Goal: Communication & Community: Answer question/provide support

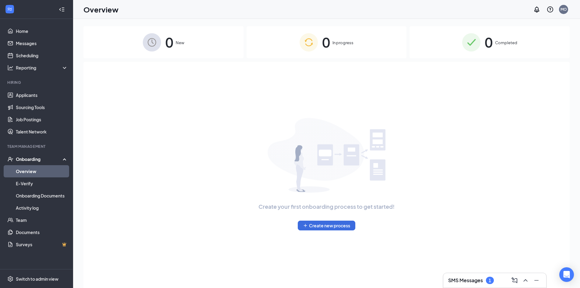
click at [455, 274] on div "SMS Messages 1" at bounding box center [494, 280] width 103 height 15
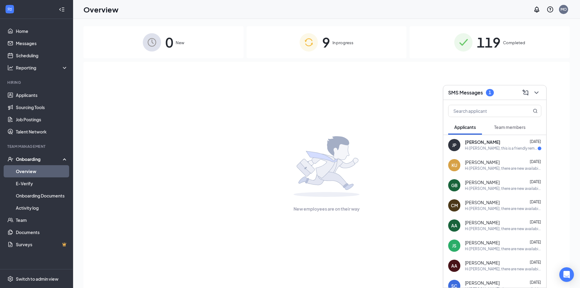
click at [473, 146] on div "Hi [PERSON_NAME], this is a friendly reminder. To move forward with your applic…" at bounding box center [501, 148] width 73 height 5
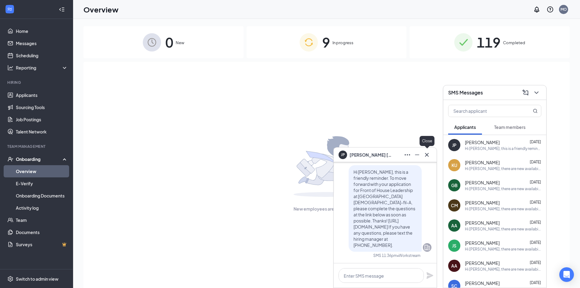
click at [430, 154] on icon "Cross" at bounding box center [426, 154] width 7 height 7
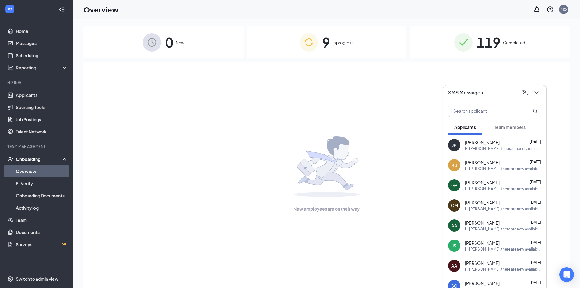
click at [506, 128] on span "Team members" at bounding box center [509, 126] width 31 height 5
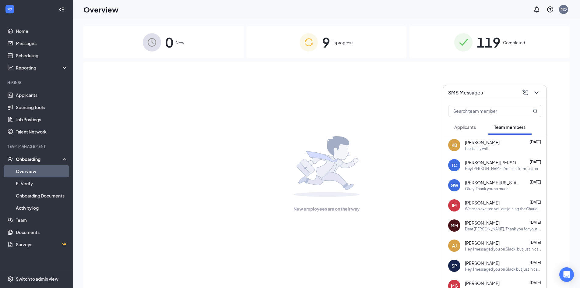
click at [469, 127] on span "Applicants" at bounding box center [465, 126] width 22 height 5
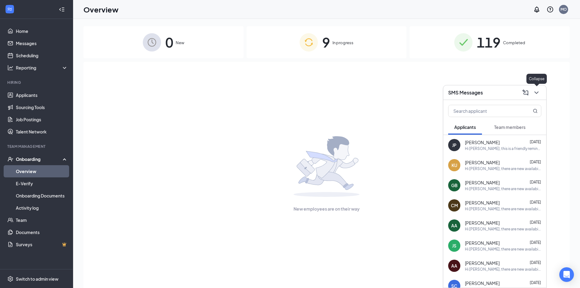
click at [536, 95] on icon "ChevronDown" at bounding box center [536, 92] width 7 height 7
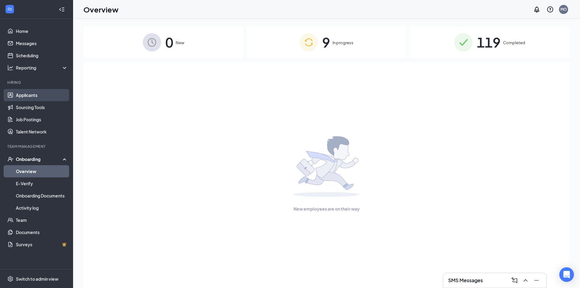
click at [41, 94] on link "Applicants" at bounding box center [42, 95] width 52 height 12
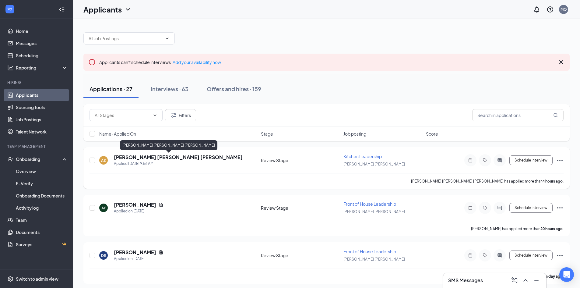
click at [167, 160] on h5 "[PERSON_NAME] [PERSON_NAME] [PERSON_NAME]" at bounding box center [178, 157] width 129 height 7
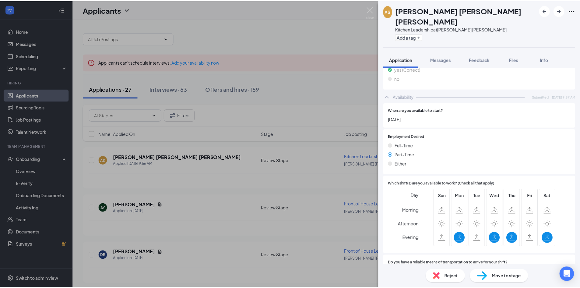
scroll to position [305, 0]
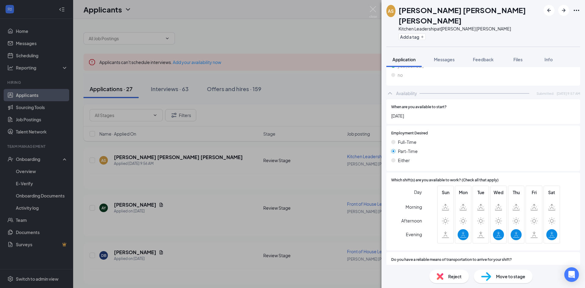
click at [320, 208] on div "AS Angelica Noemi Sol Zuniga Kitchen Leadership at Charlotte Hall Add a tag App…" at bounding box center [292, 144] width 585 height 288
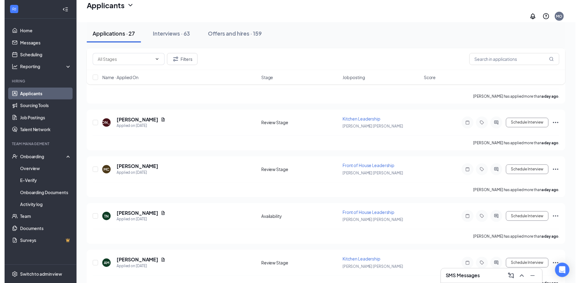
scroll to position [335, 0]
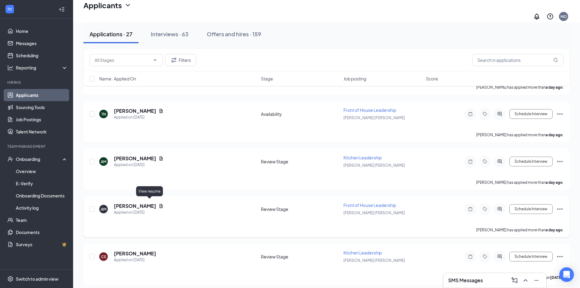
click at [159, 204] on icon "Document" at bounding box center [161, 205] width 5 height 5
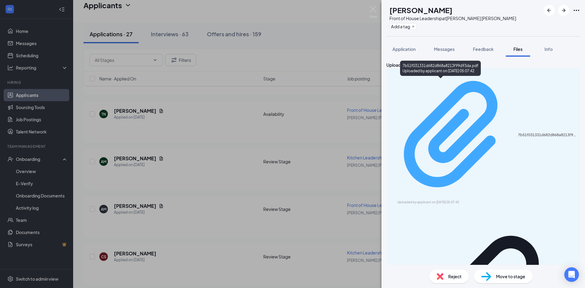
click at [518, 132] on div "7b51f031331d682d868a8213f99d93da.pdf" at bounding box center [547, 134] width 58 height 5
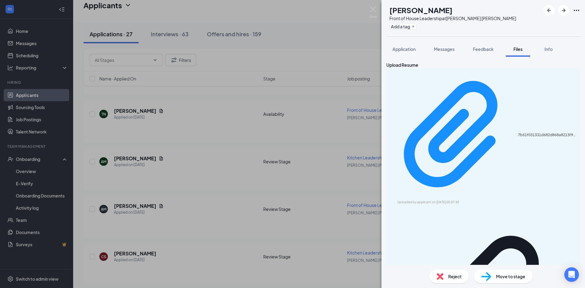
click at [132, 160] on div "AM Andre Moses Front of House Leadership at Charlotte Hall Add a tag Applicatio…" at bounding box center [292, 144] width 585 height 288
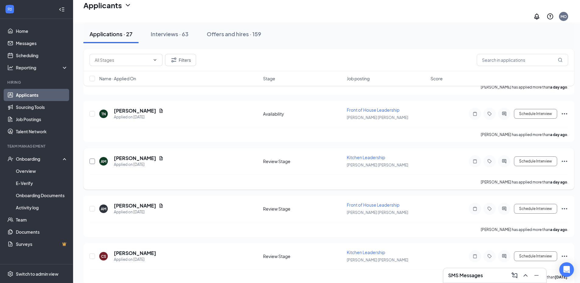
click at [92, 159] on input "checkbox" at bounding box center [92, 161] width 5 height 5
checkbox input "true"
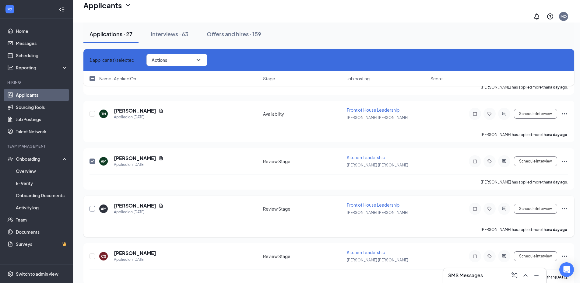
click at [92, 206] on input "checkbox" at bounding box center [92, 208] width 5 height 5
checkbox input "true"
click at [192, 59] on button "Actions" at bounding box center [176, 60] width 61 height 12
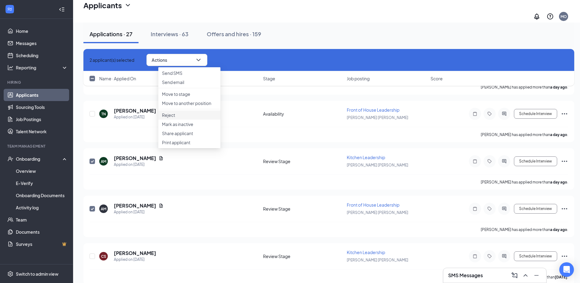
click at [187, 118] on p "Reject" at bounding box center [189, 115] width 55 height 6
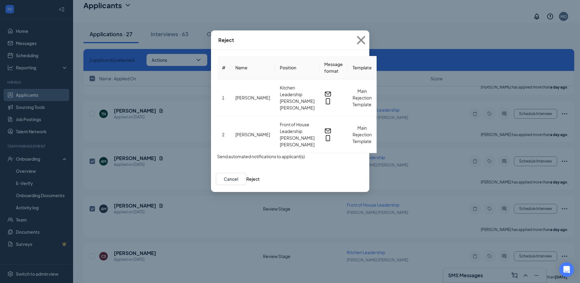
click at [217, 153] on button "button" at bounding box center [217, 156] width 0 height 7
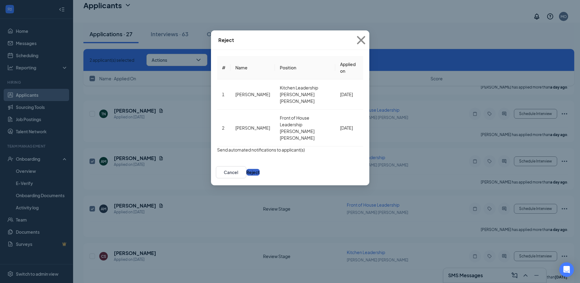
click at [260, 169] on button "Reject" at bounding box center [252, 172] width 13 height 7
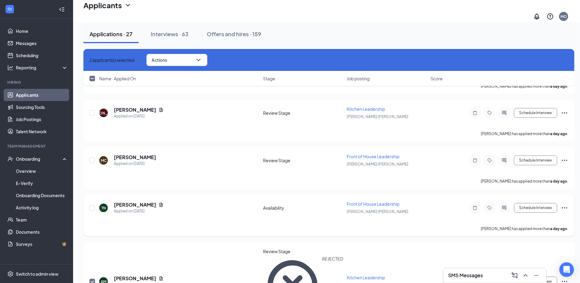
scroll to position [274, 0]
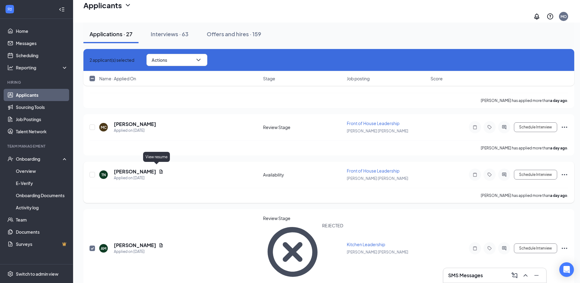
click at [159, 170] on icon "Document" at bounding box center [161, 171] width 5 height 5
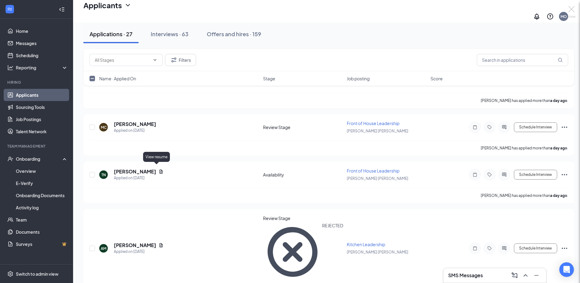
checkbox input "false"
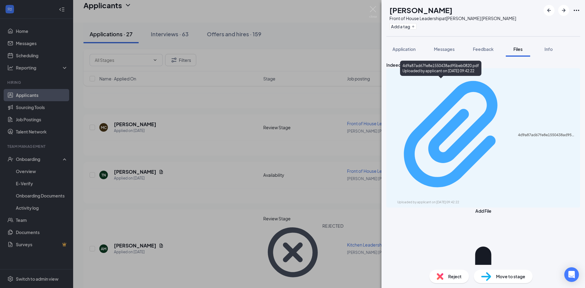
click at [441, 200] on div "Uploaded by applicant on Sep 15, 2025 at 09:42:22" at bounding box center [442, 202] width 91 height 5
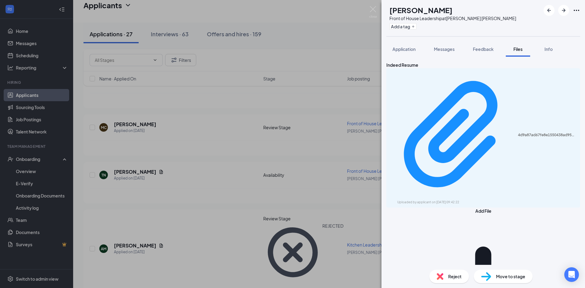
click at [189, 123] on div "TN TINA NEWSOME Front of House Leadership at Charlotte Hall Add a tag Applicati…" at bounding box center [292, 144] width 585 height 288
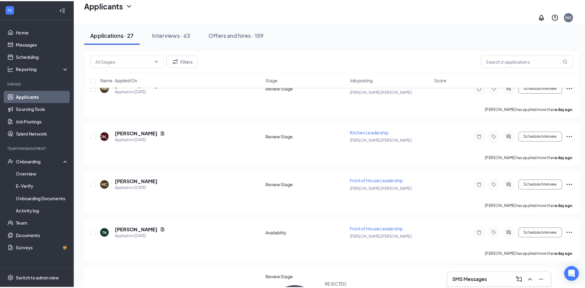
scroll to position [213, 0]
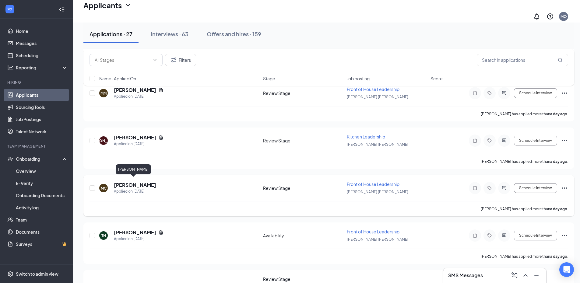
click at [135, 183] on h5 "[PERSON_NAME]" at bounding box center [135, 185] width 42 height 7
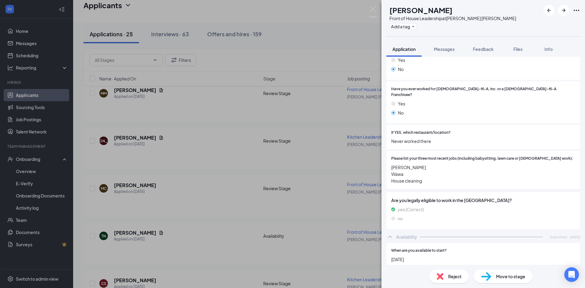
scroll to position [152, 0]
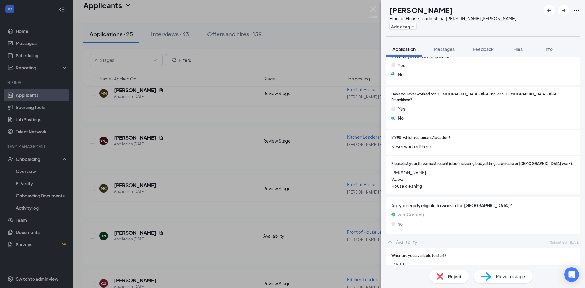
click at [222, 173] on div "MC Mary Cooper Front of House Leadership at Charlotte Hall Add a tag Applicatio…" at bounding box center [292, 144] width 585 height 288
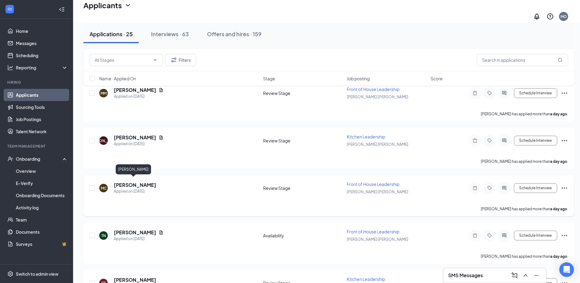
click at [133, 182] on h5 "[PERSON_NAME]" at bounding box center [135, 185] width 42 height 7
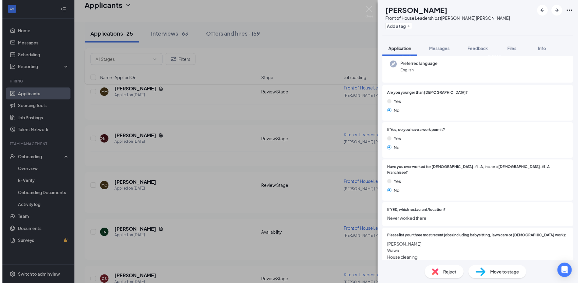
scroll to position [122, 0]
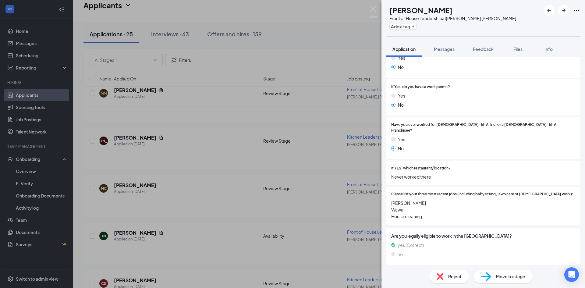
click at [222, 183] on div "MC Mary Cooper Front of House Leadership at Charlotte Hall Add a tag Applicatio…" at bounding box center [292, 144] width 585 height 288
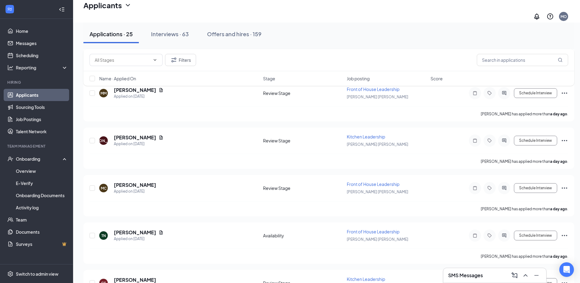
scroll to position [183, 0]
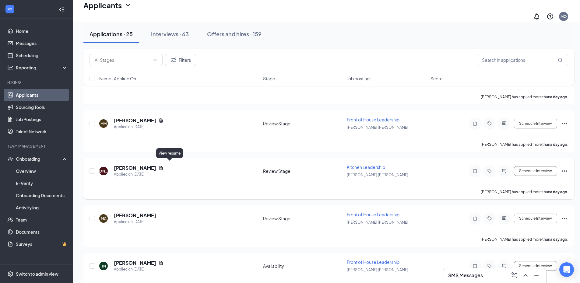
click at [163, 166] on icon "Document" at bounding box center [161, 168] width 3 height 4
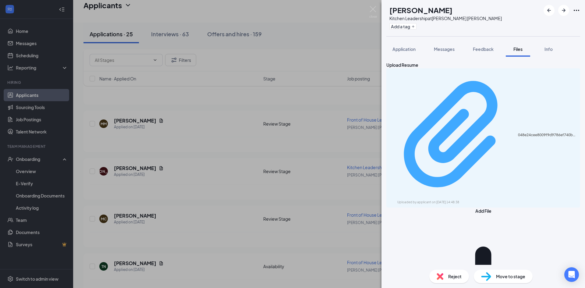
click at [447, 200] on div "Uploaded by applicant on Sep 15, 2025 at 14:48:38" at bounding box center [442, 202] width 91 height 5
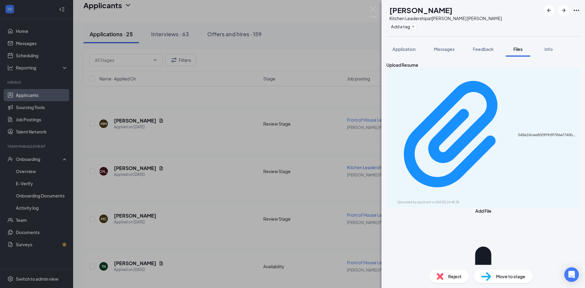
click at [251, 91] on div "JA Joseph Armstrong, Jr. Kitchen Leadership at Charlotte Hall Add a tag Applica…" at bounding box center [292, 144] width 585 height 288
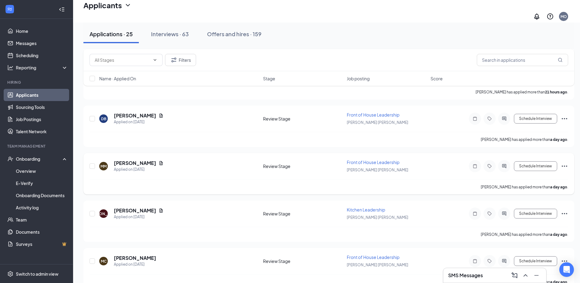
scroll to position [122, 0]
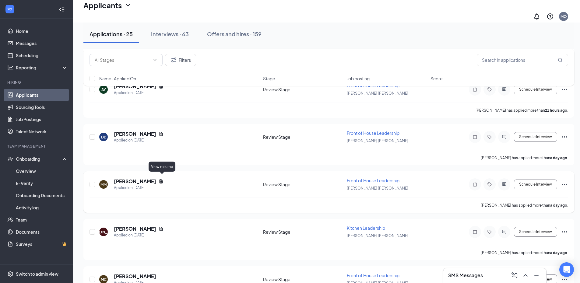
click at [162, 179] on icon "Document" at bounding box center [161, 181] width 5 height 5
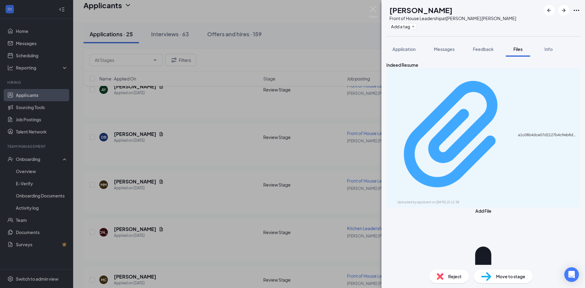
click at [441, 200] on div "Uploaded by applicant on Sep 15, 2025 at 15:12:38" at bounding box center [442, 202] width 91 height 5
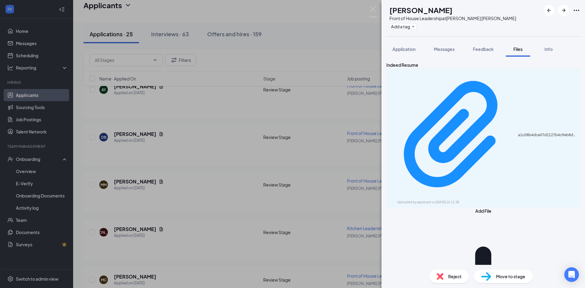
drag, startPoint x: 116, startPoint y: 201, endPoint x: 117, endPoint y: 198, distance: 3.6
click at [116, 200] on div "MM Maureen McDarby Front of House Leadership at Charlotte Hall Add a tag Applic…" at bounding box center [292, 144] width 585 height 288
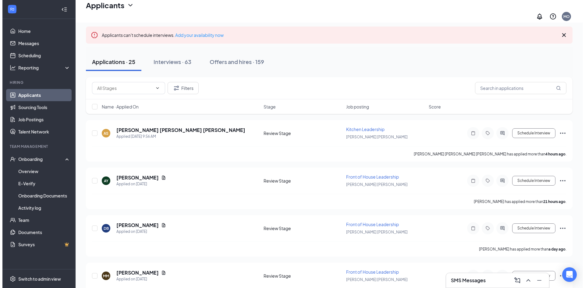
scroll to position [30, 0]
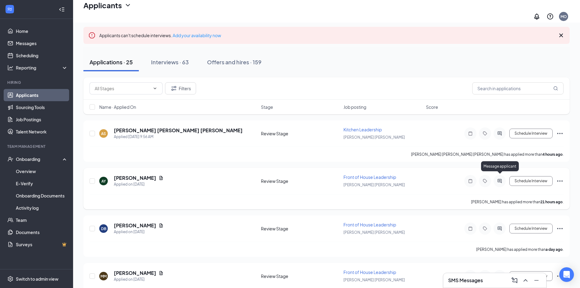
click at [498, 179] on icon "ActiveChat" at bounding box center [500, 181] width 4 height 4
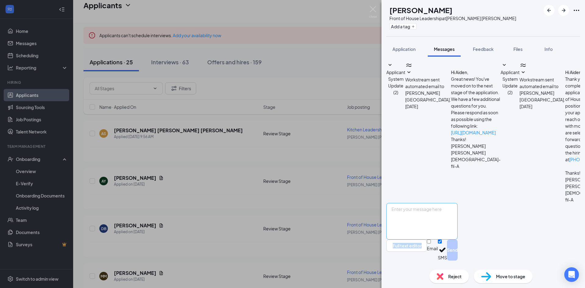
click at [457, 241] on div "Full text editor Email SMS Send" at bounding box center [421, 232] width 71 height 58
click at [457, 233] on textarea at bounding box center [421, 221] width 71 height 37
type textarea "H"
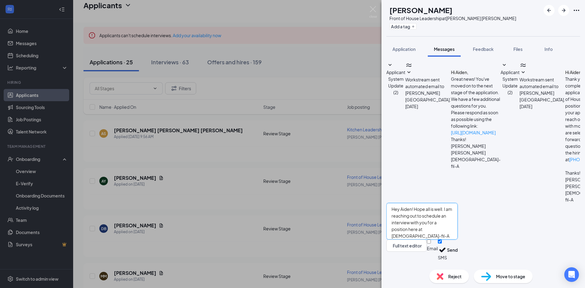
click at [457, 226] on textarea "Hey Aiden! Hope all is well. I am reaching out to schedule an interview with yo…" at bounding box center [421, 221] width 71 height 37
click at [457, 237] on textarea "Hey Aiden! Hope all is well. I am reaching out to schedule an interview with yo…" at bounding box center [421, 221] width 71 height 37
type textarea "Hey Aiden! Hope all is well. I am reaching out to schedule an interview with yo…"
click at [457, 251] on button "Send" at bounding box center [452, 249] width 11 height 21
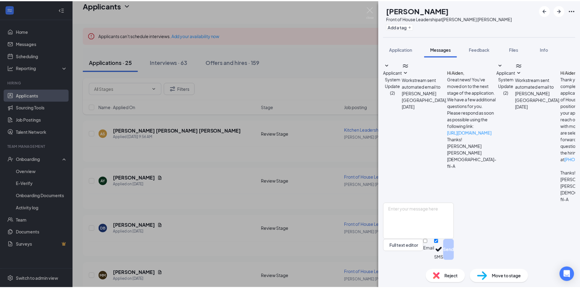
scroll to position [60, 0]
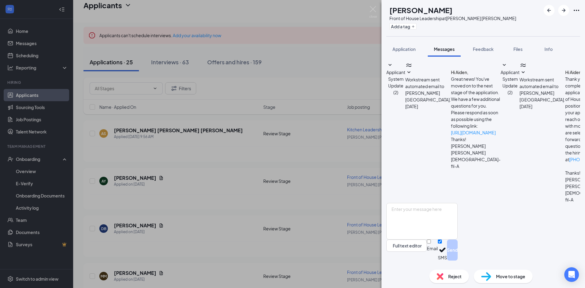
click at [204, 216] on div "AY Aiden Yelverton Front of House Leadership at Charlotte Hall Add a tag Applic…" at bounding box center [292, 144] width 585 height 288
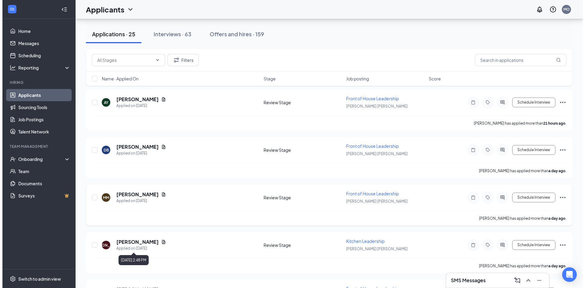
scroll to position [30, 0]
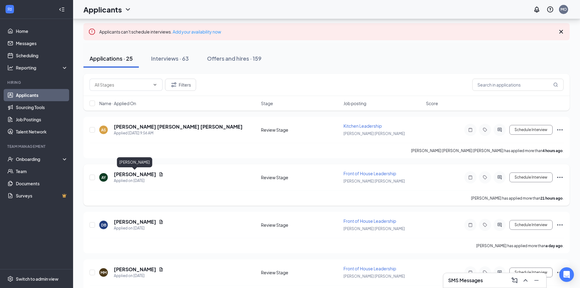
click at [140, 171] on h5 "[PERSON_NAME]" at bounding box center [135, 174] width 42 height 7
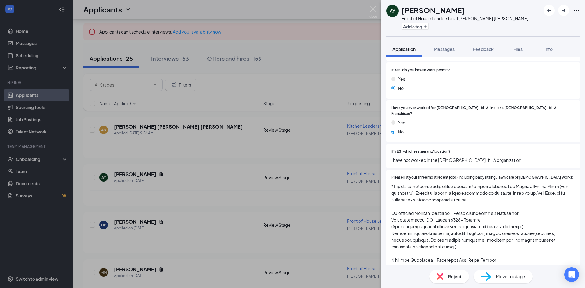
scroll to position [152, 0]
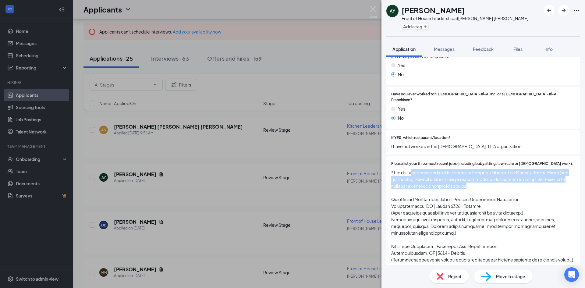
drag, startPoint x: 417, startPoint y: 168, endPoint x: 471, endPoint y: 182, distance: 55.5
click at [471, 182] on span at bounding box center [483, 236] width 184 height 134
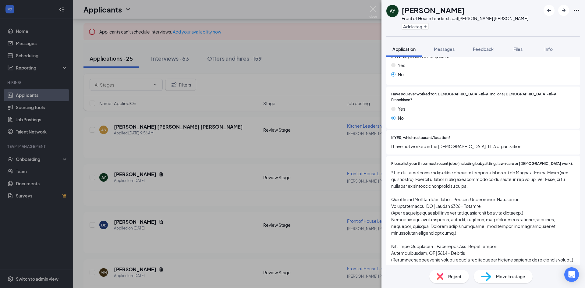
click at [454, 197] on span at bounding box center [483, 236] width 184 height 134
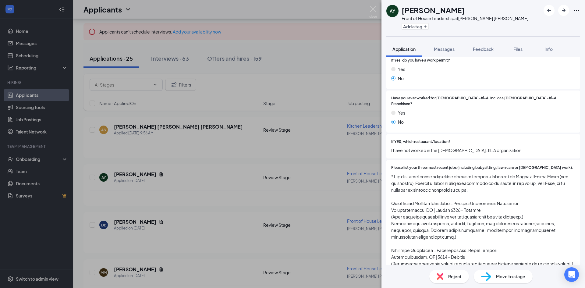
scroll to position [132, 0]
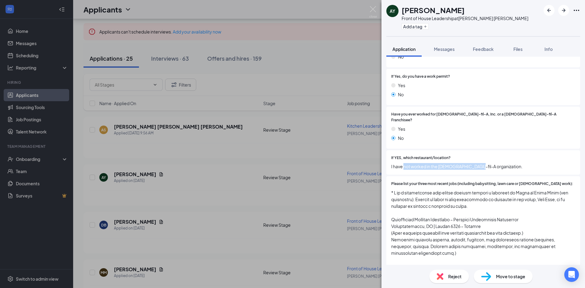
drag, startPoint x: 404, startPoint y: 162, endPoint x: 474, endPoint y: 160, distance: 70.4
click at [474, 163] on span "I have not worked in the [DEMOGRAPHIC_DATA]-fil-A organization." at bounding box center [483, 166] width 184 height 7
click at [481, 163] on span "I have not worked in the [DEMOGRAPHIC_DATA]-fil-A organization." at bounding box center [483, 166] width 184 height 7
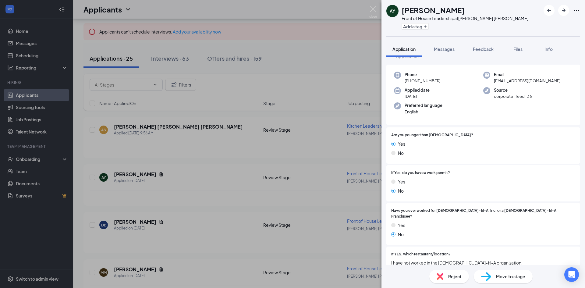
scroll to position [122, 0]
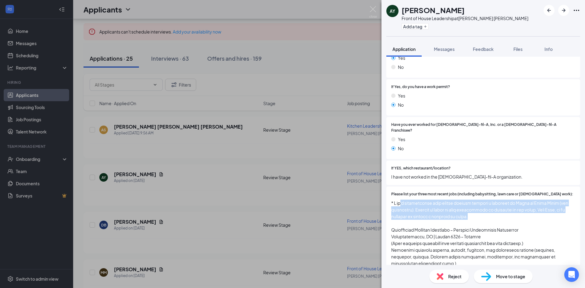
drag, startPoint x: 402, startPoint y: 197, endPoint x: 486, endPoint y: 210, distance: 84.8
click at [486, 210] on span at bounding box center [483, 266] width 184 height 134
click at [479, 213] on span at bounding box center [483, 266] width 184 height 134
drag, startPoint x: 478, startPoint y: 212, endPoint x: 391, endPoint y: 192, distance: 89.6
click at [391, 192] on div "Please list your three most recent jobs (including babysitting, lawn care or [D…" at bounding box center [483, 262] width 184 height 142
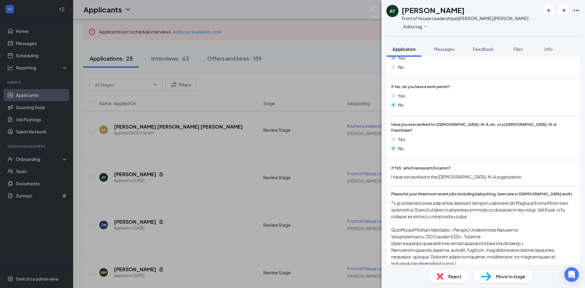
click at [459, 216] on span at bounding box center [483, 266] width 184 height 134
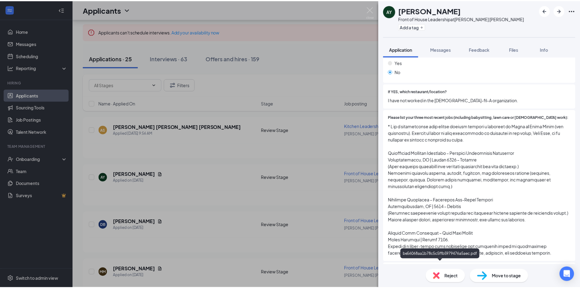
scroll to position [193, 0]
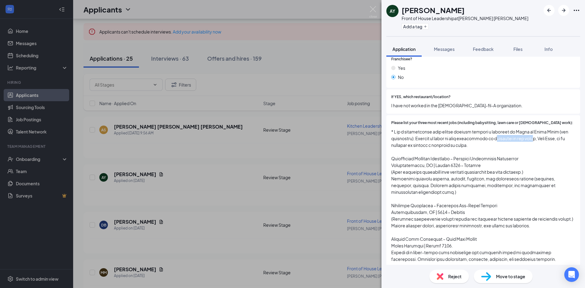
drag, startPoint x: 499, startPoint y: 133, endPoint x: 536, endPoint y: 133, distance: 36.9
click at [536, 133] on span at bounding box center [483, 195] width 184 height 134
click at [511, 139] on span at bounding box center [483, 195] width 184 height 134
drag, startPoint x: 558, startPoint y: 134, endPoint x: 539, endPoint y: 134, distance: 18.9
click at [539, 134] on span at bounding box center [483, 195] width 184 height 134
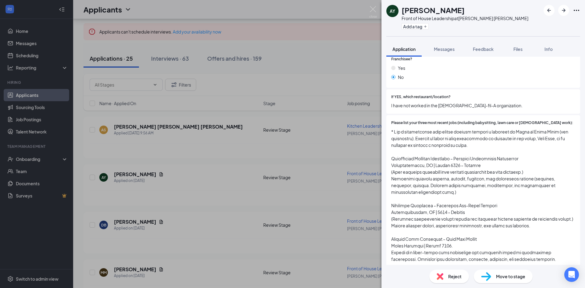
click at [467, 142] on span at bounding box center [483, 195] width 184 height 134
click at [316, 135] on div "AY [PERSON_NAME] Front of House Leadership at [GEOGRAPHIC_DATA] Add a tag Appli…" at bounding box center [292, 144] width 585 height 288
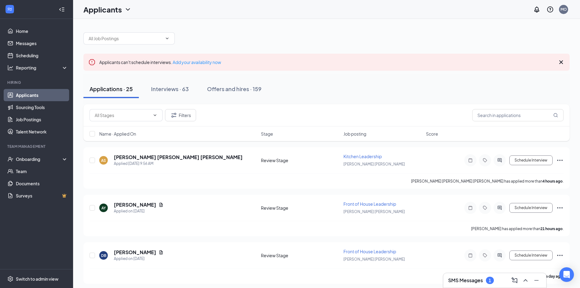
click at [478, 280] on h3 "SMS Messages" at bounding box center [465, 280] width 35 height 7
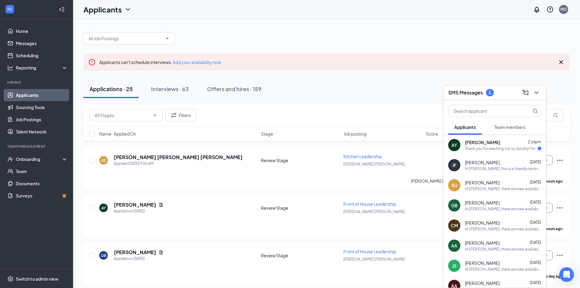
click at [505, 150] on div "Thank you for reaching out so quickly! I'm available at 10:00 am [DATE] if it w…" at bounding box center [501, 148] width 73 height 5
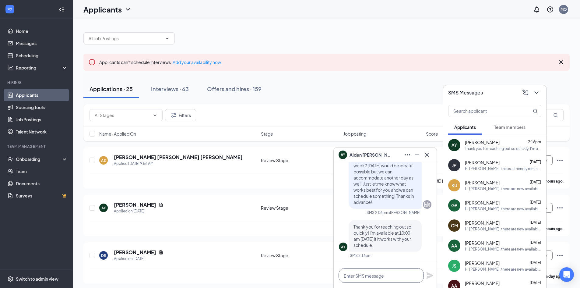
click at [382, 273] on textarea at bounding box center [381, 275] width 85 height 15
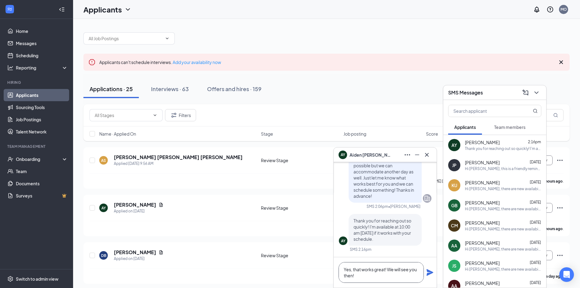
type textarea "Yes, that works great! We will see you then!"
click at [430, 271] on icon "Plane" at bounding box center [429, 272] width 7 height 7
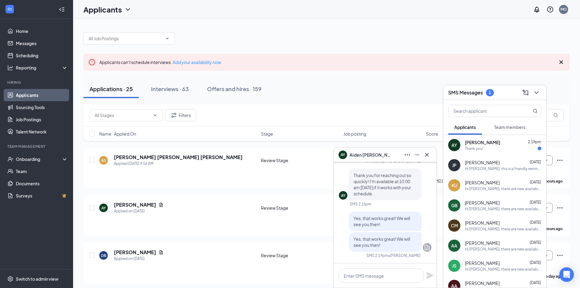
click at [474, 154] on div "AY [PERSON_NAME] 2:19pm Thank you!" at bounding box center [494, 145] width 103 height 20
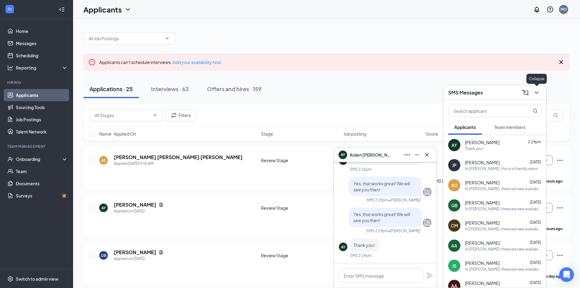
click at [534, 94] on icon "ChevronDown" at bounding box center [536, 92] width 7 height 7
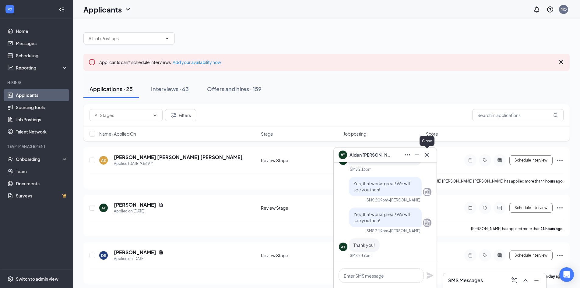
click at [430, 157] on icon "Cross" at bounding box center [426, 154] width 7 height 7
